Goal: Task Accomplishment & Management: Manage account settings

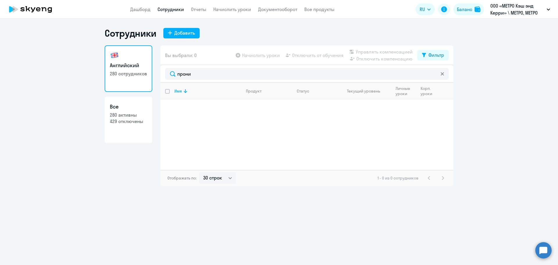
select select "30"
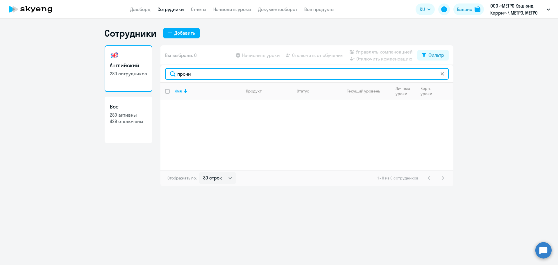
drag, startPoint x: 196, startPoint y: 79, endPoint x: 114, endPoint y: 71, distance: 82.0
click at [117, 72] on div "Английский 280 сотрудников Все 280 активны 429 отключены Вы выбрали: 0 Начислит…" at bounding box center [279, 115] width 349 height 141
type input "шоши"
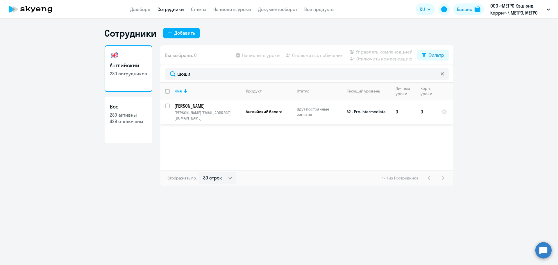
click at [170, 104] on input "select row 22994602" at bounding box center [171, 110] width 12 height 12
checkbox input "true"
click at [265, 58] on div "Начислить уроки Отключить от обучения Управлять компенсацией Отключить компенса…" at bounding box center [326, 55] width 183 height 14
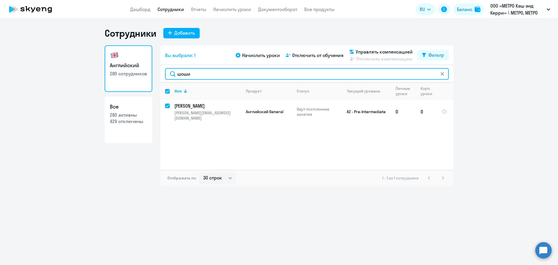
drag, startPoint x: 200, startPoint y: 74, endPoint x: 115, endPoint y: 70, distance: 85.6
click at [115, 70] on div "Английский 280 сотрудников Все 280 активны 429 отключены Вы выбрали: 1 Начислит…" at bounding box center [279, 115] width 349 height 141
type input "у"
checkbox input "false"
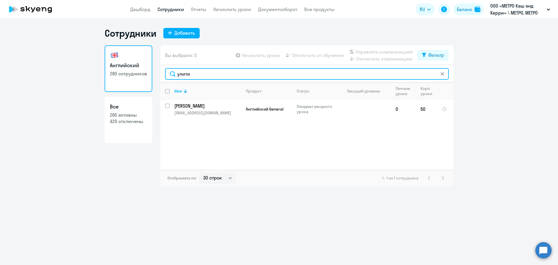
type input "улити"
